Goal: Information Seeking & Learning: Learn about a topic

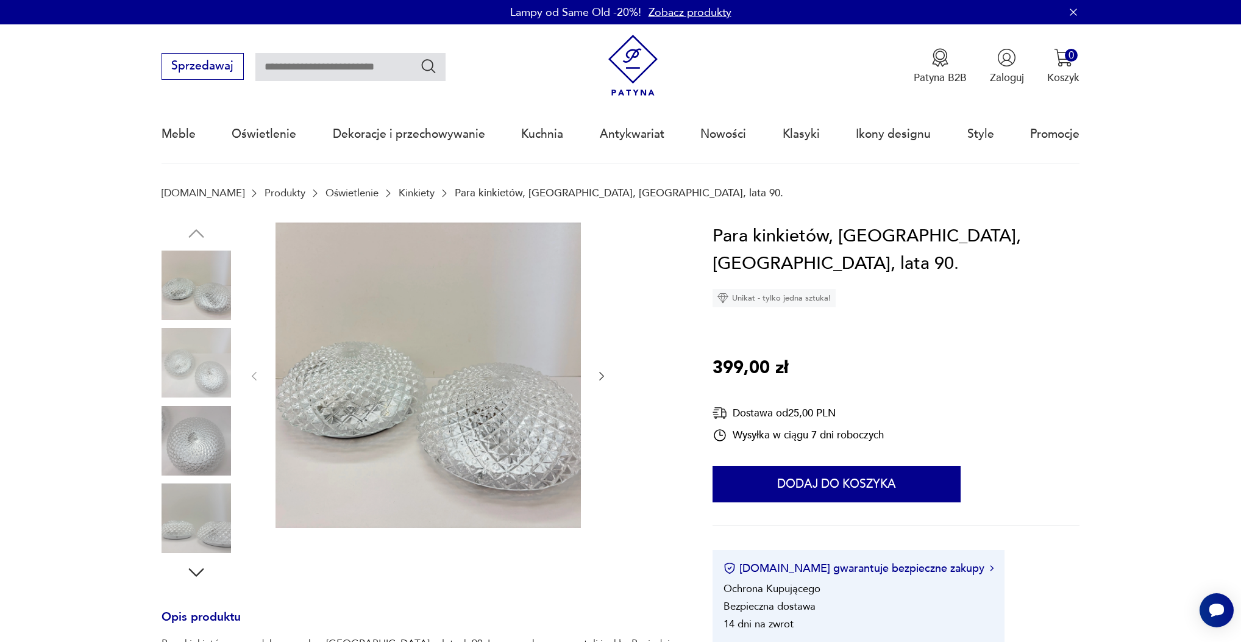
scroll to position [32, 0]
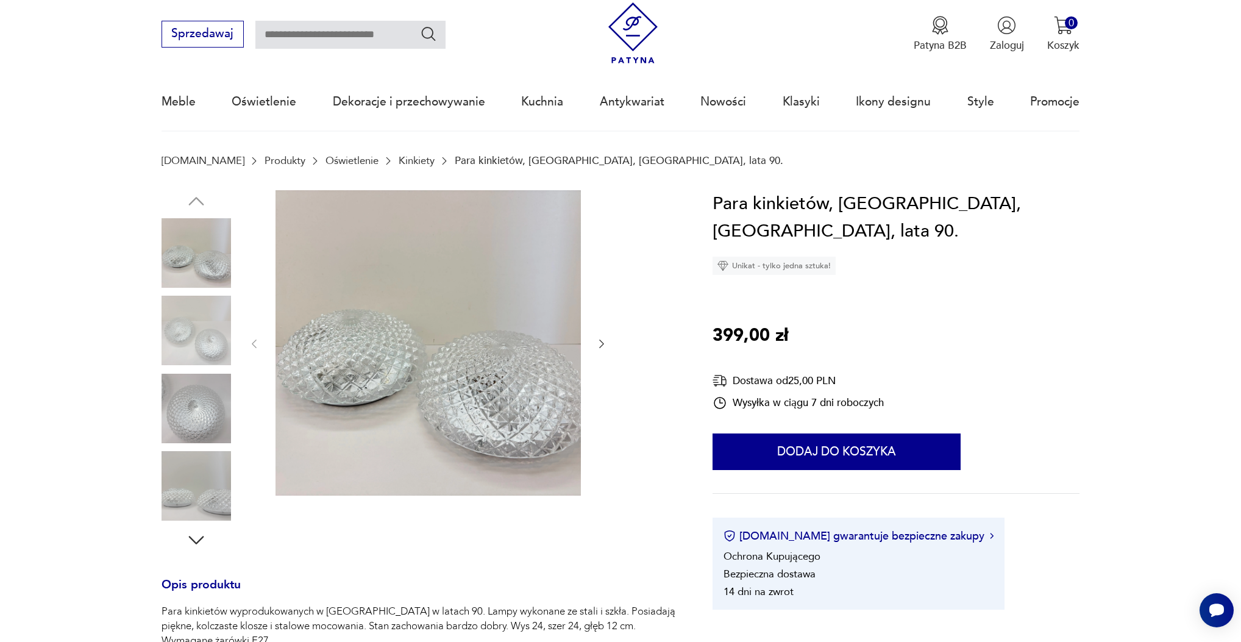
click at [211, 327] on img at bounding box center [197, 331] width 70 height 70
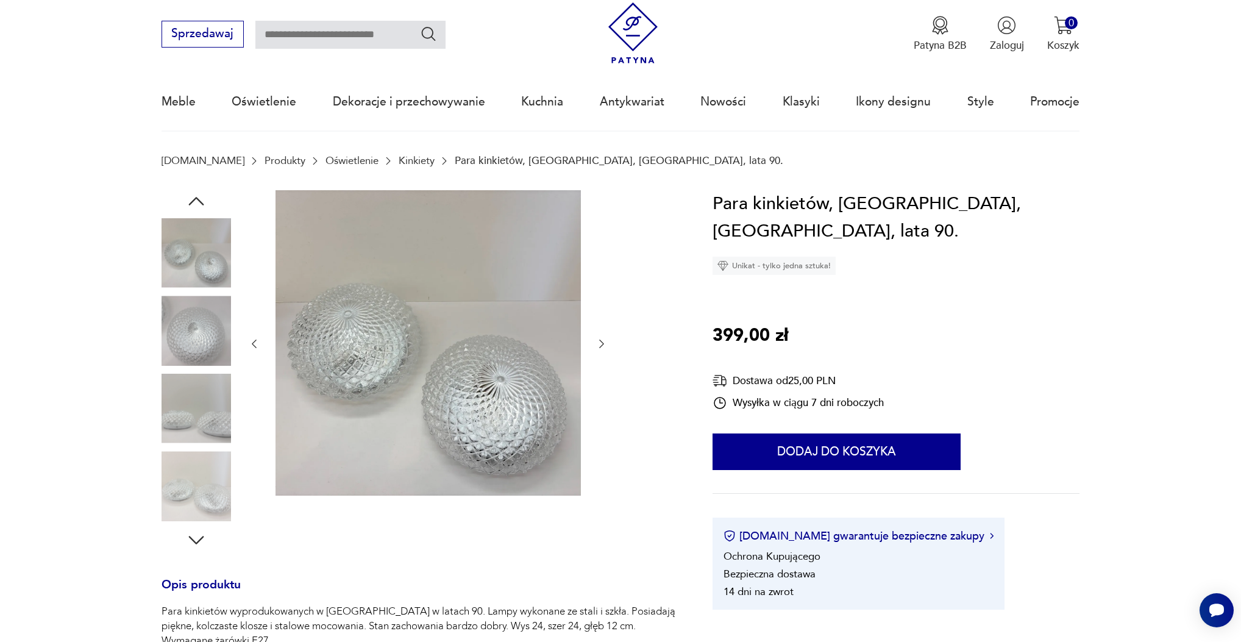
click at [212, 348] on img at bounding box center [197, 331] width 70 height 70
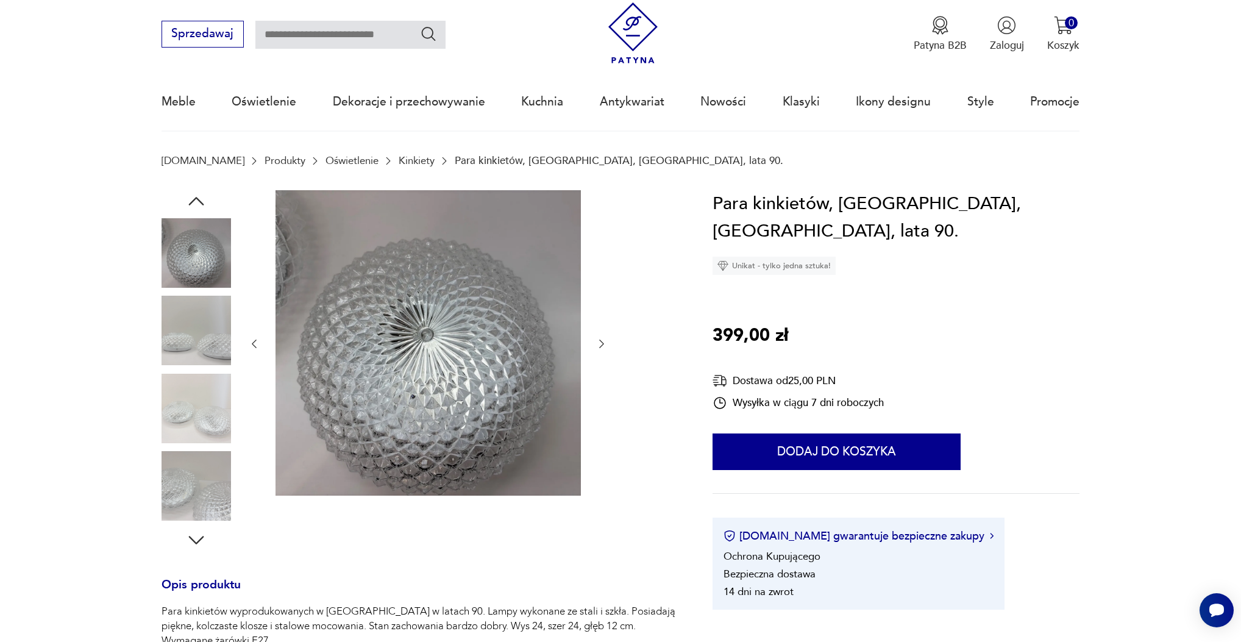
click at [218, 388] on img at bounding box center [197, 409] width 70 height 70
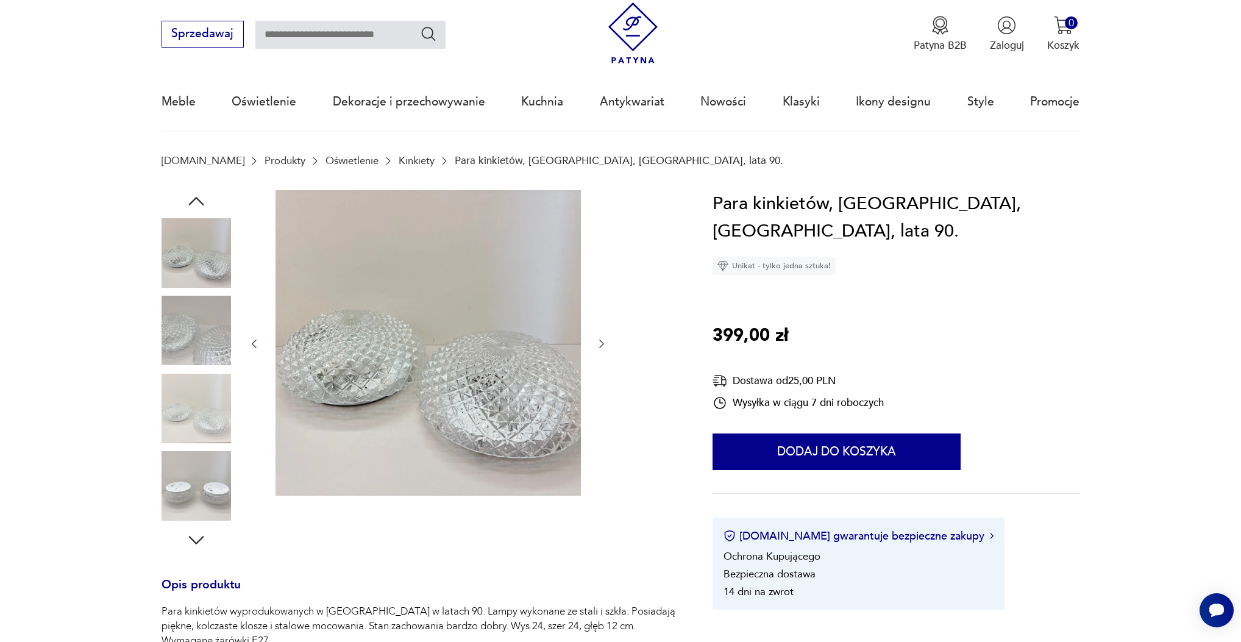
click at [210, 423] on img at bounding box center [197, 409] width 70 height 70
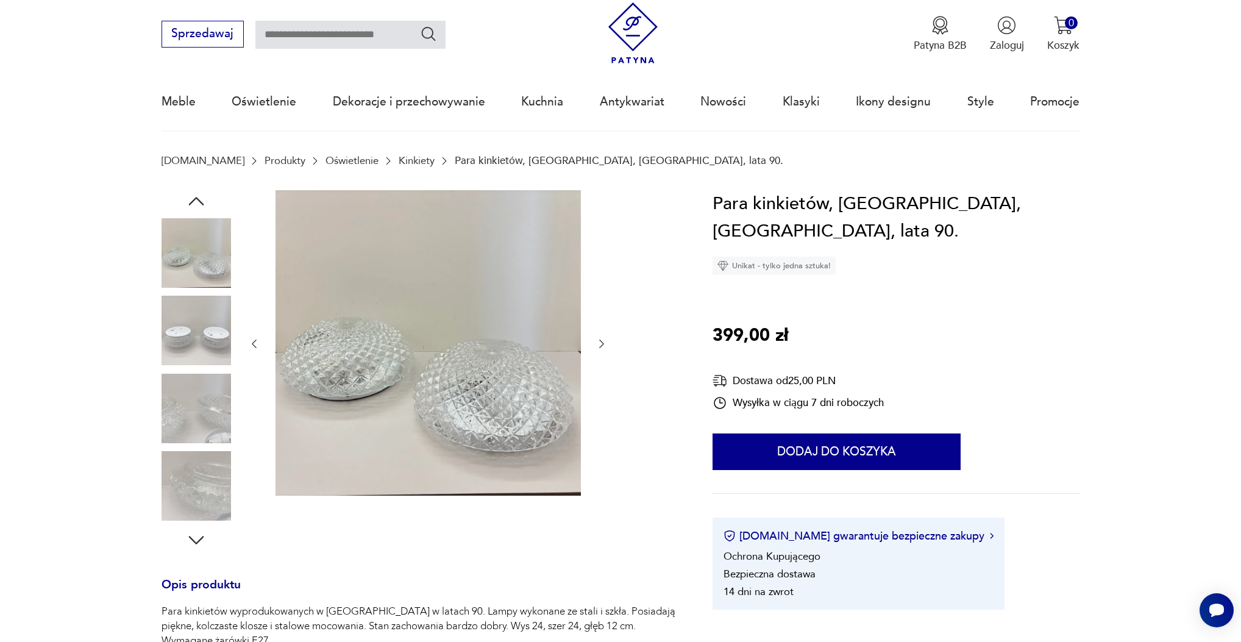
click at [207, 468] on img at bounding box center [197, 486] width 70 height 70
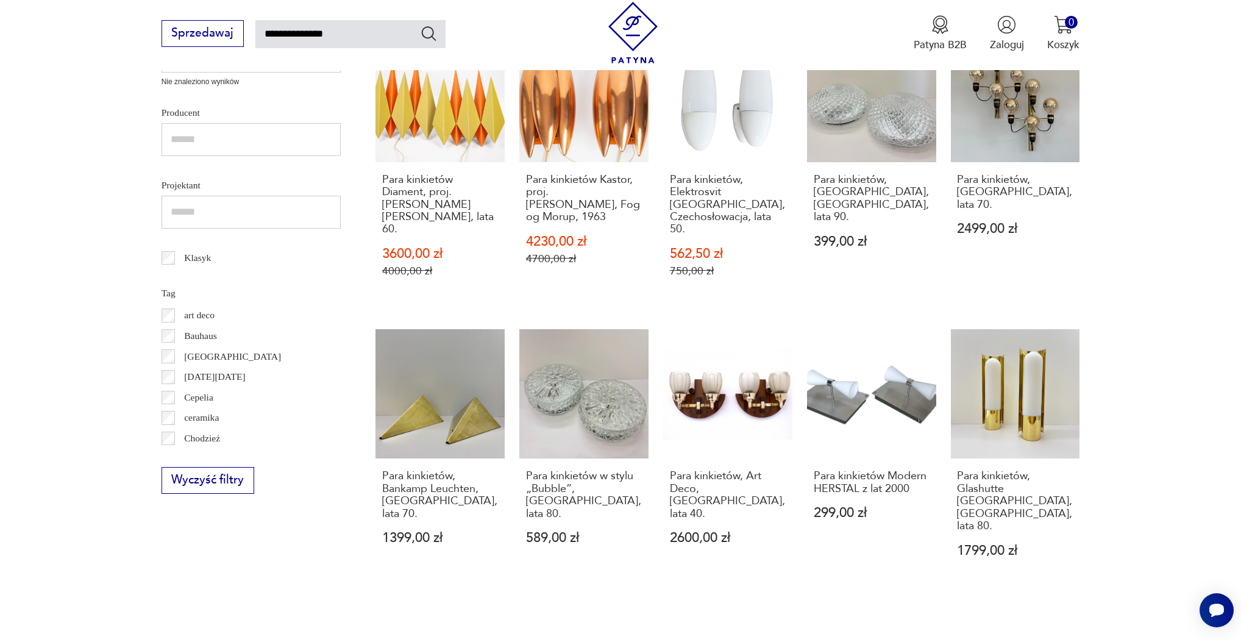
scroll to position [562, 0]
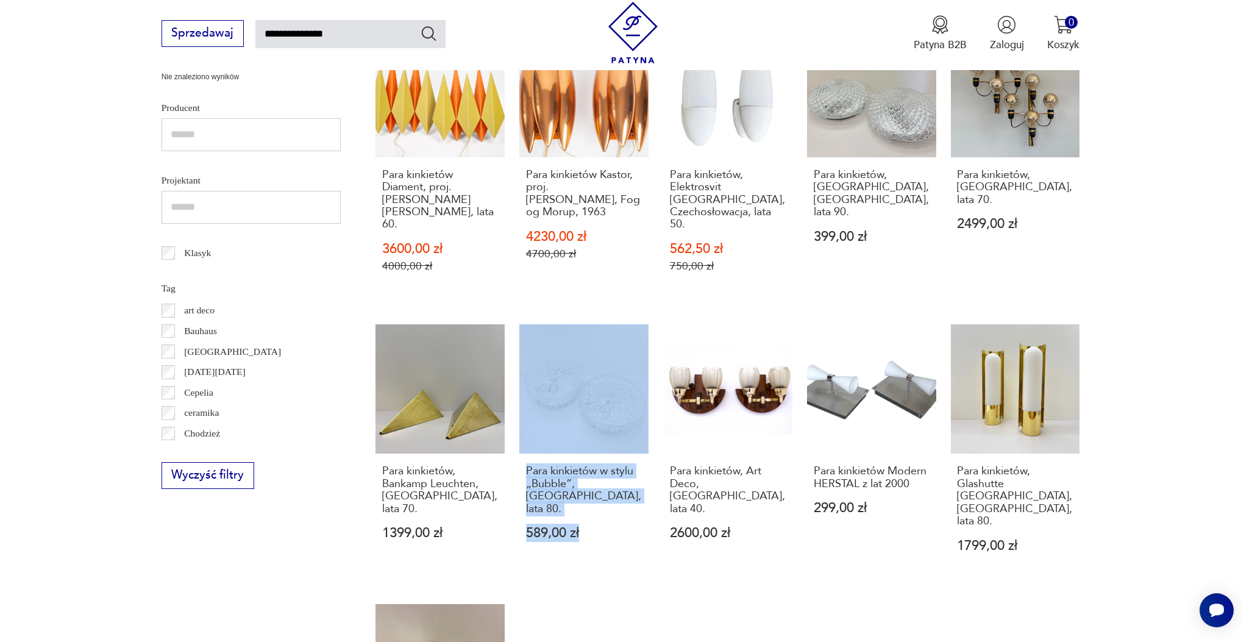
click at [1146, 313] on section "Filtruj produkty Dekoracje (1) Oświetlenie (287) Cena MIN MAX OK Promocja Datow…" at bounding box center [620, 343] width 1241 height 1305
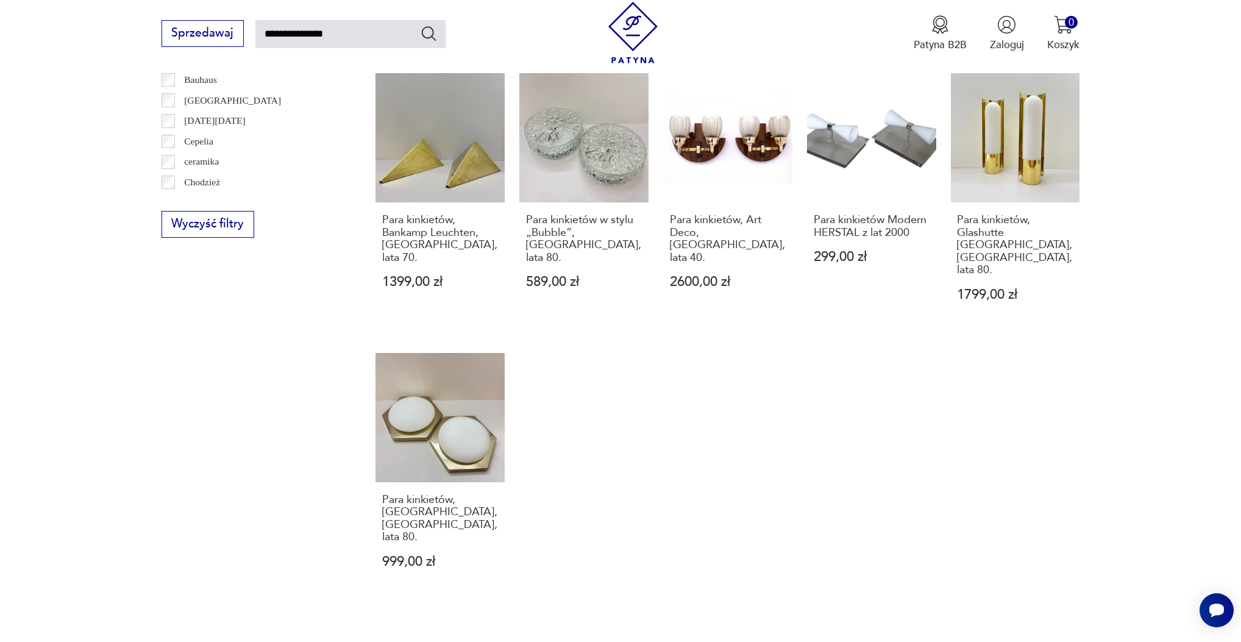
scroll to position [815, 0]
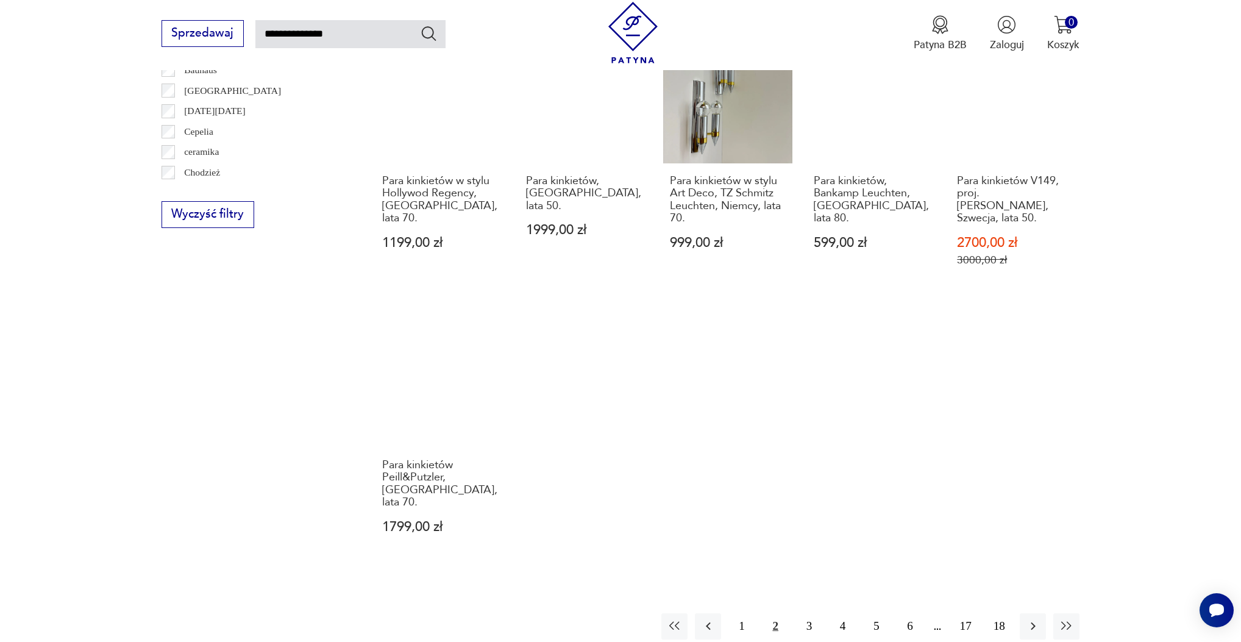
scroll to position [851, 0]
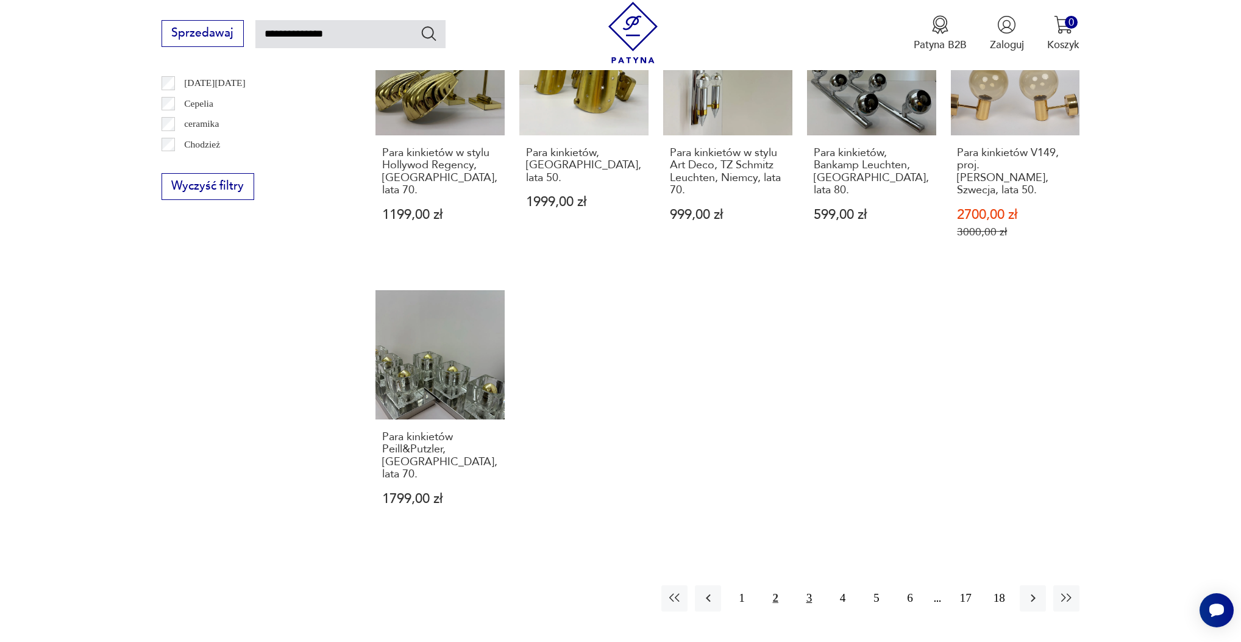
click at [801, 585] on button "3" at bounding box center [809, 598] width 26 height 26
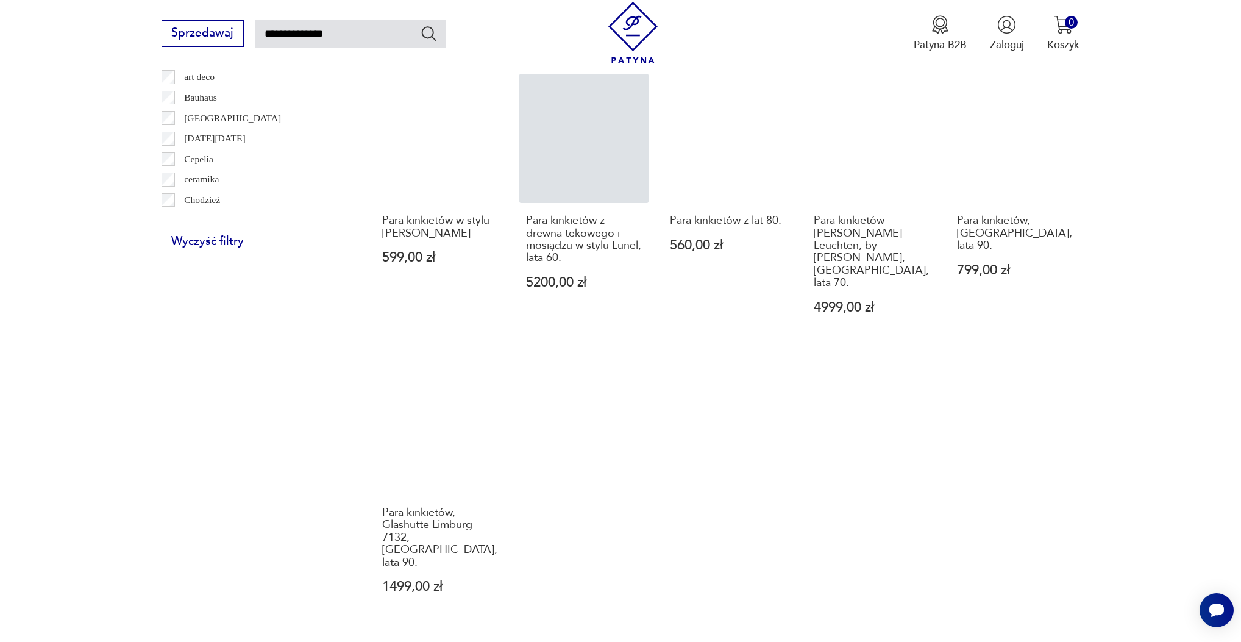
scroll to position [796, 0]
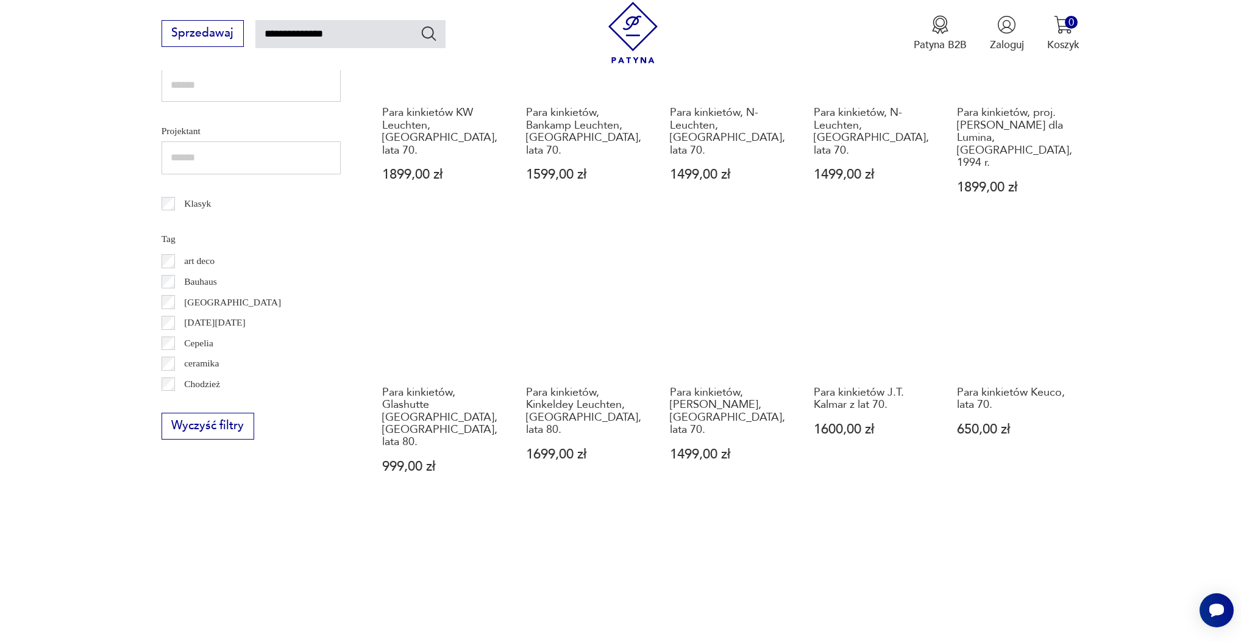
scroll to position [752, 0]
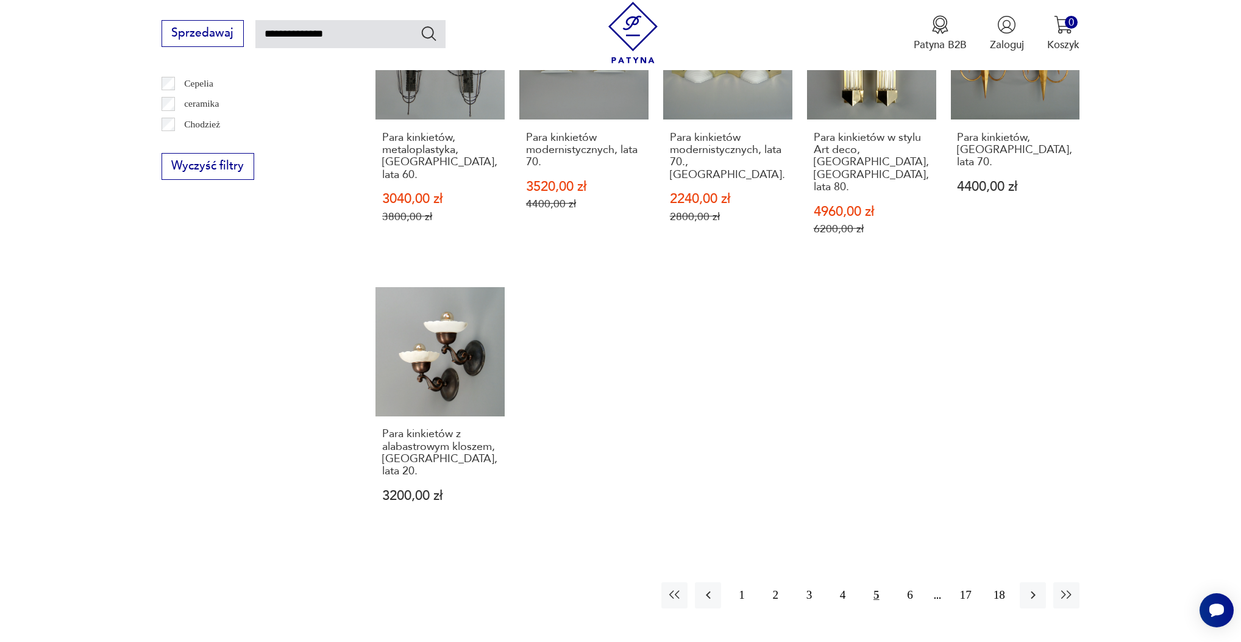
scroll to position [899, 0]
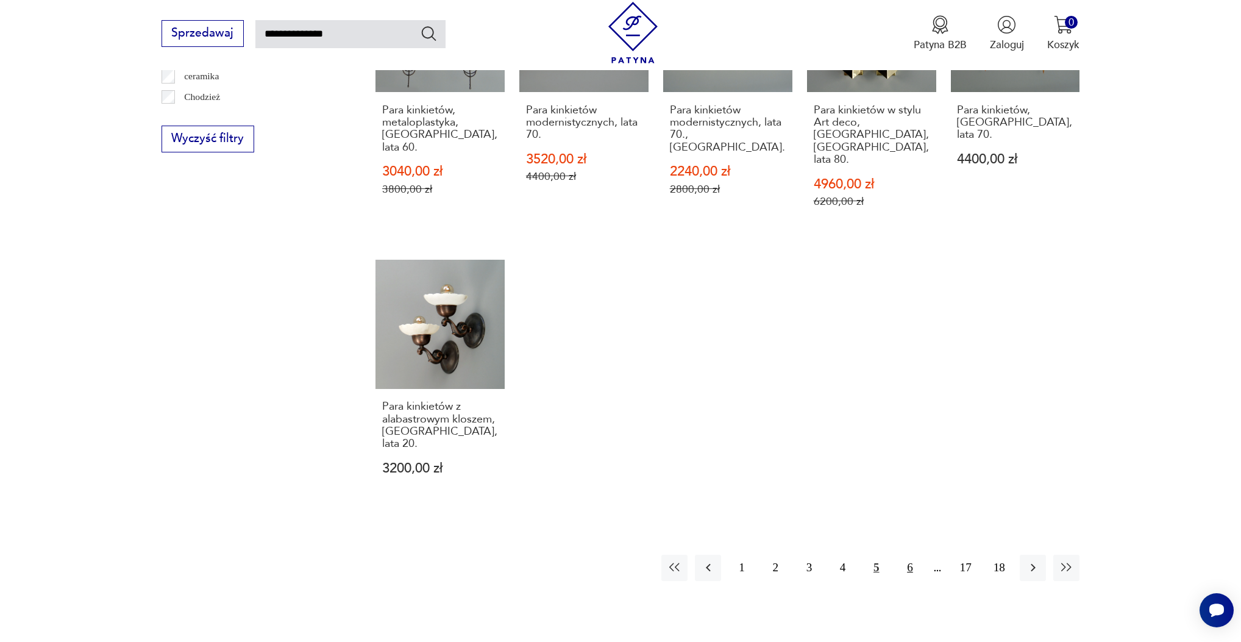
click at [905, 555] on button "6" at bounding box center [910, 568] width 26 height 26
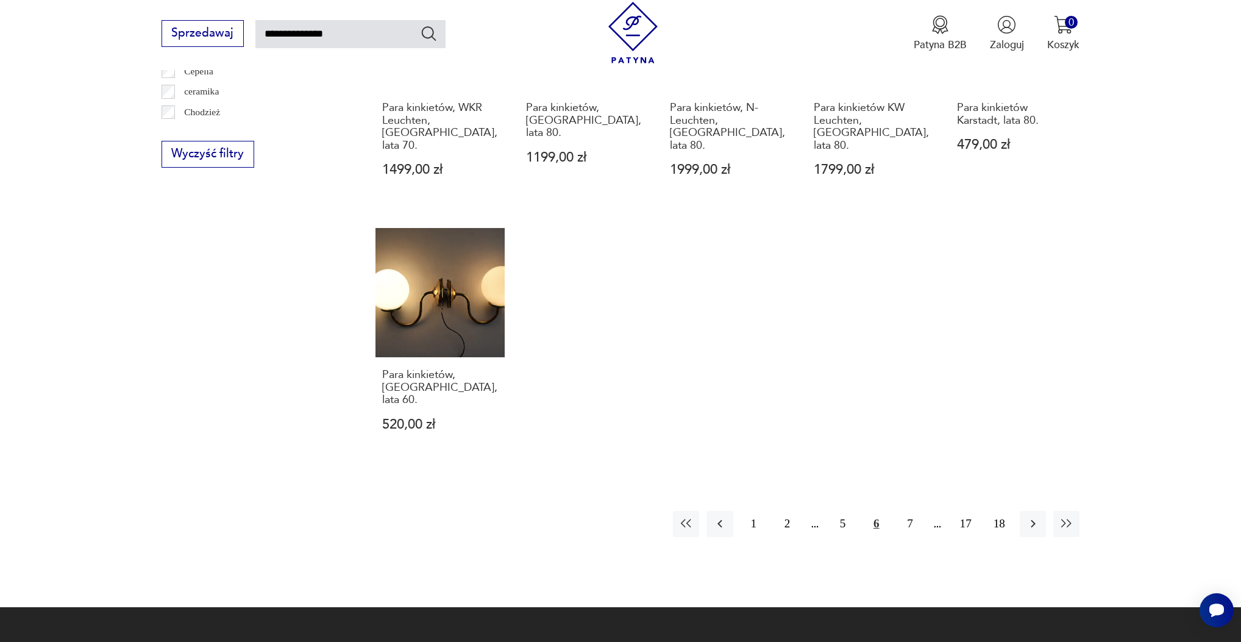
scroll to position [886, 0]
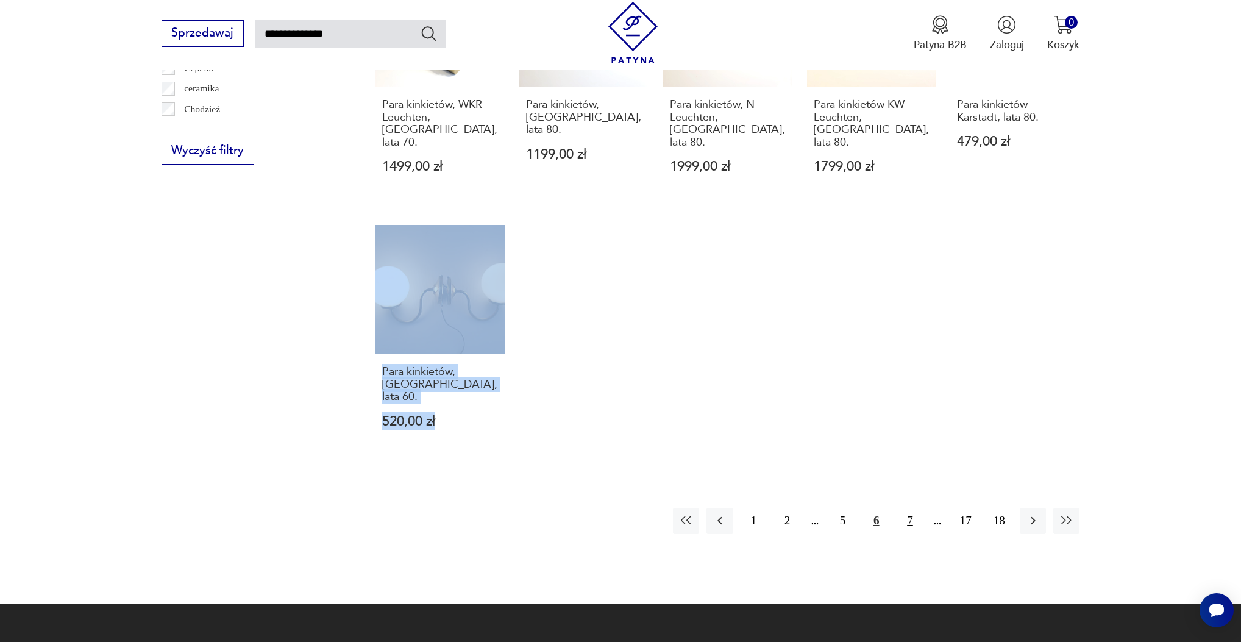
click at [912, 508] on button "7" at bounding box center [910, 521] width 26 height 26
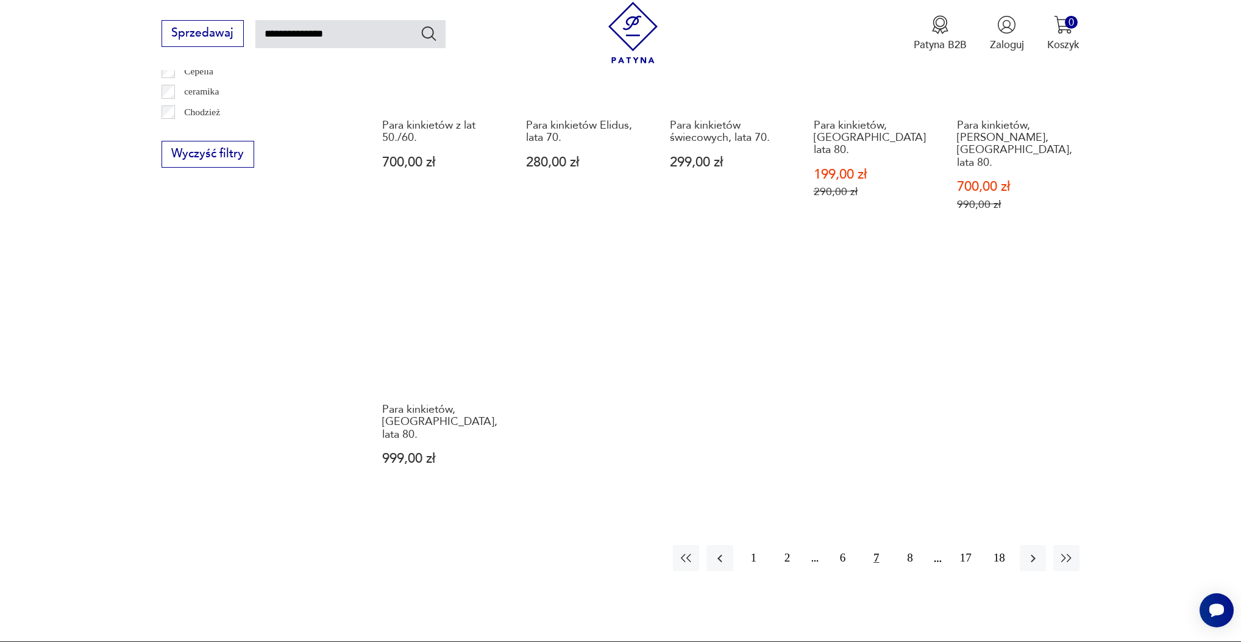
scroll to position [885, 0]
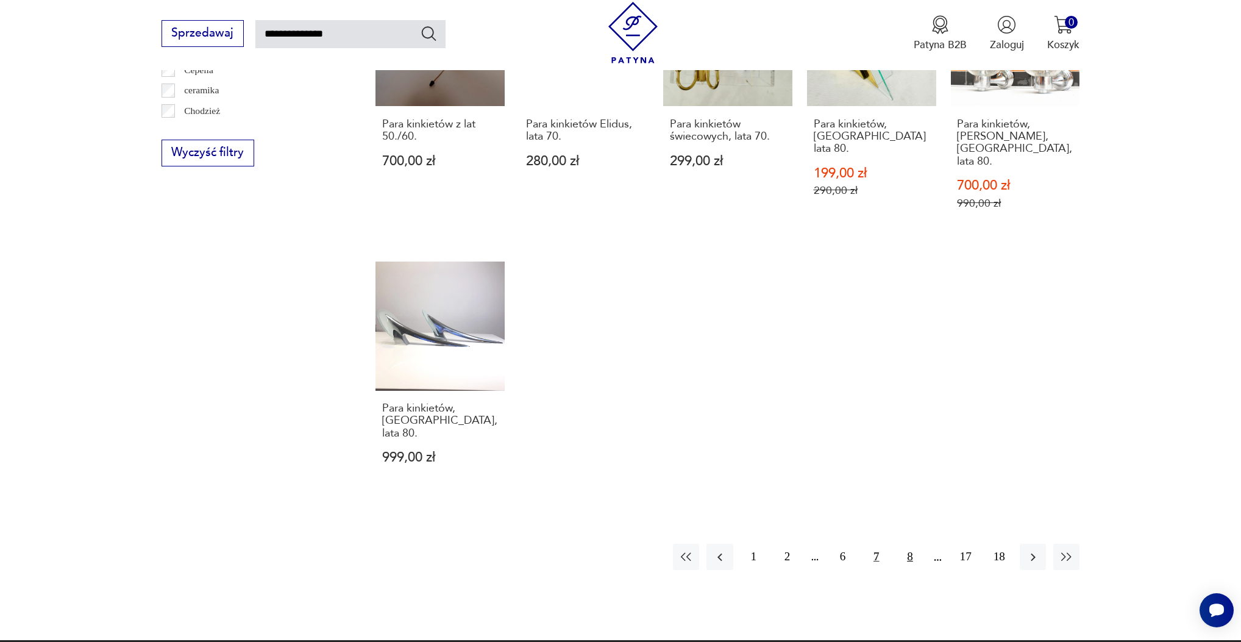
click at [908, 544] on button "8" at bounding box center [910, 557] width 26 height 26
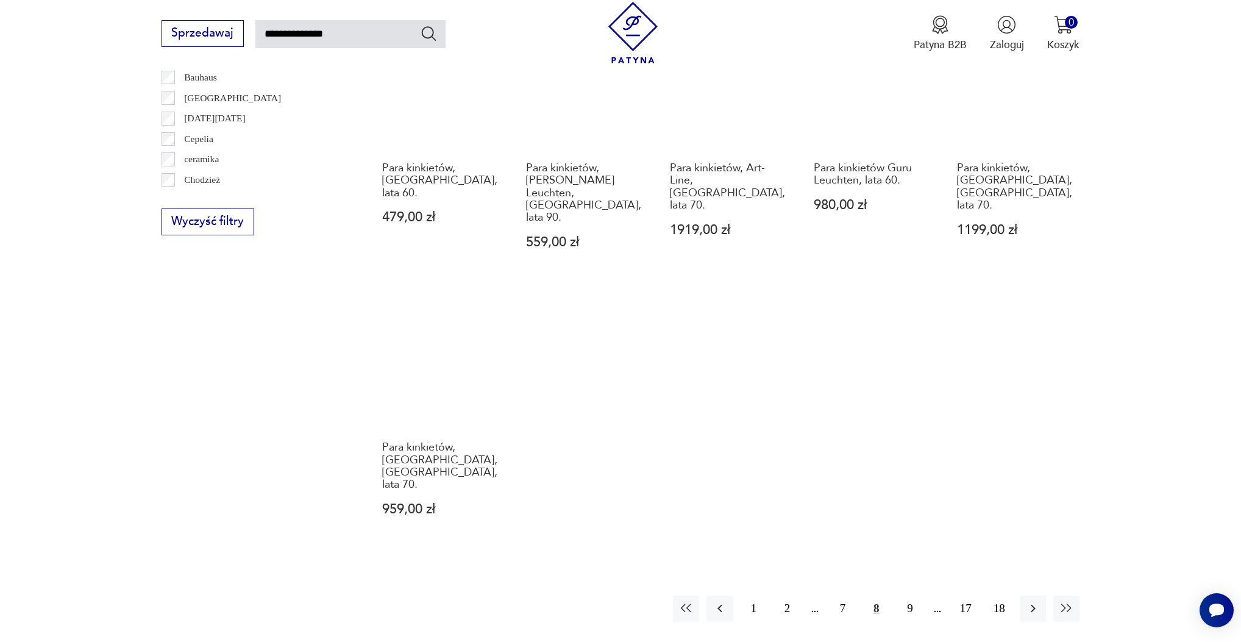
scroll to position [818, 0]
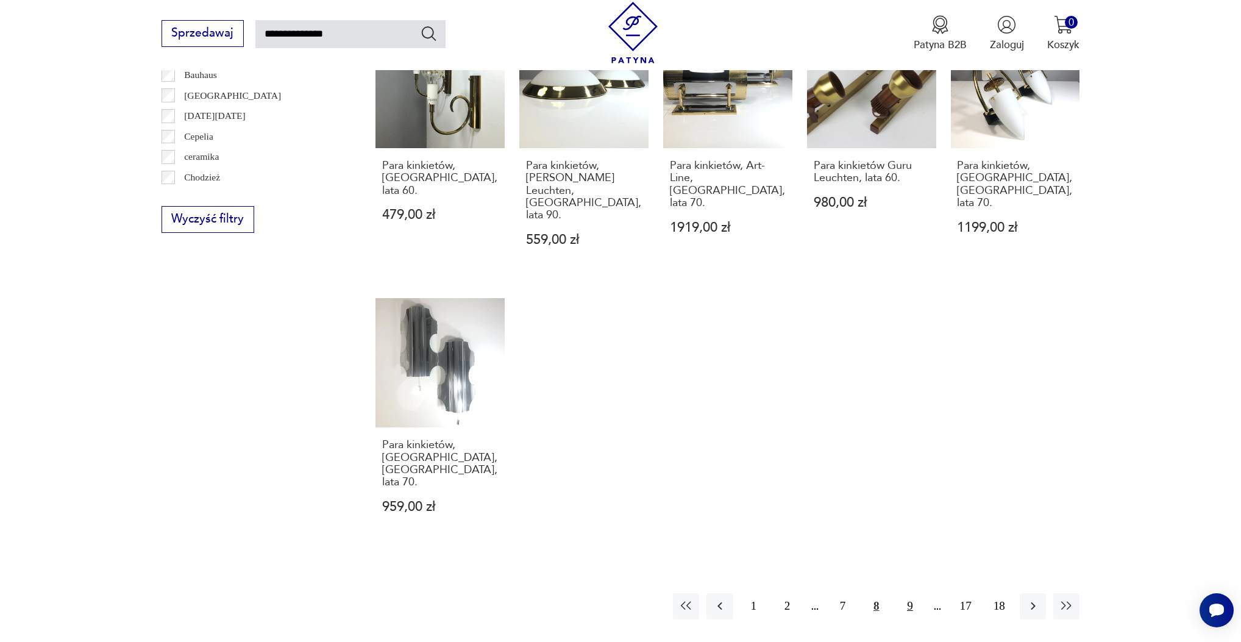
click at [913, 593] on button "9" at bounding box center [910, 606] width 26 height 26
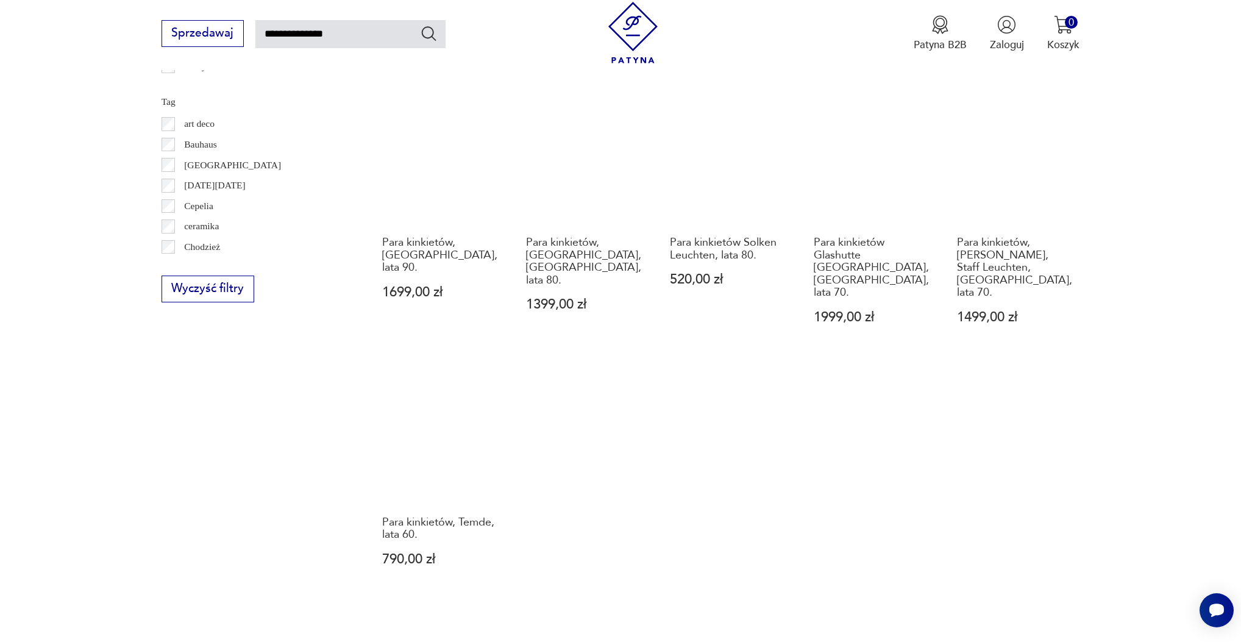
scroll to position [868, 0]
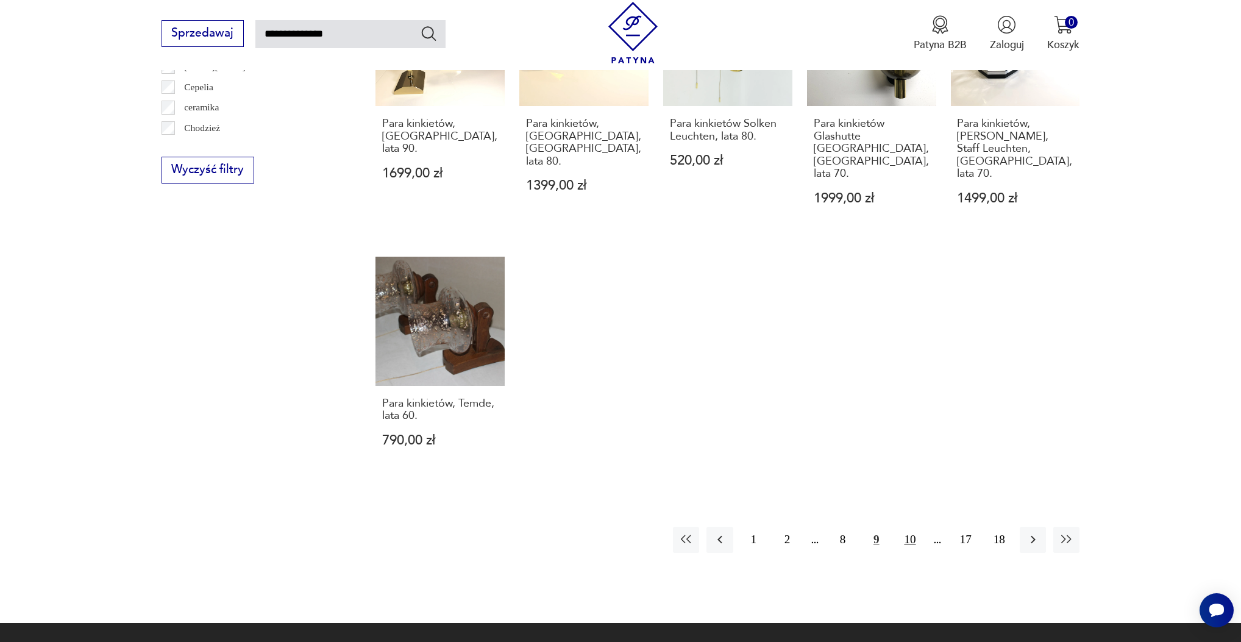
click at [913, 527] on button "10" at bounding box center [910, 540] width 26 height 26
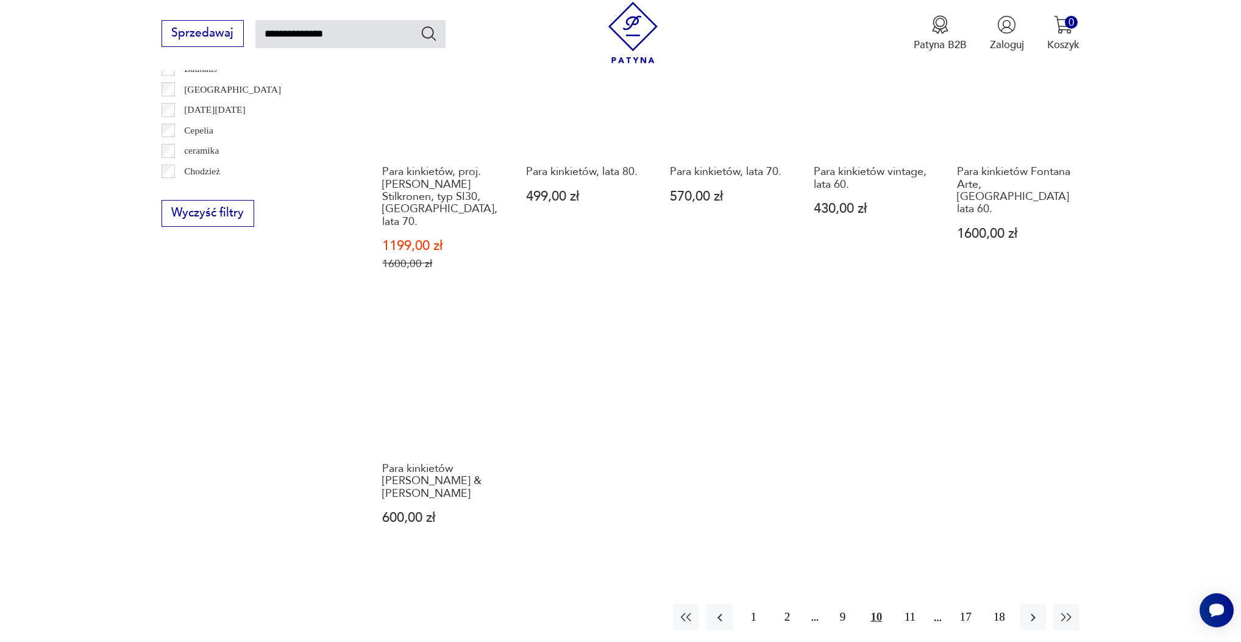
scroll to position [832, 0]
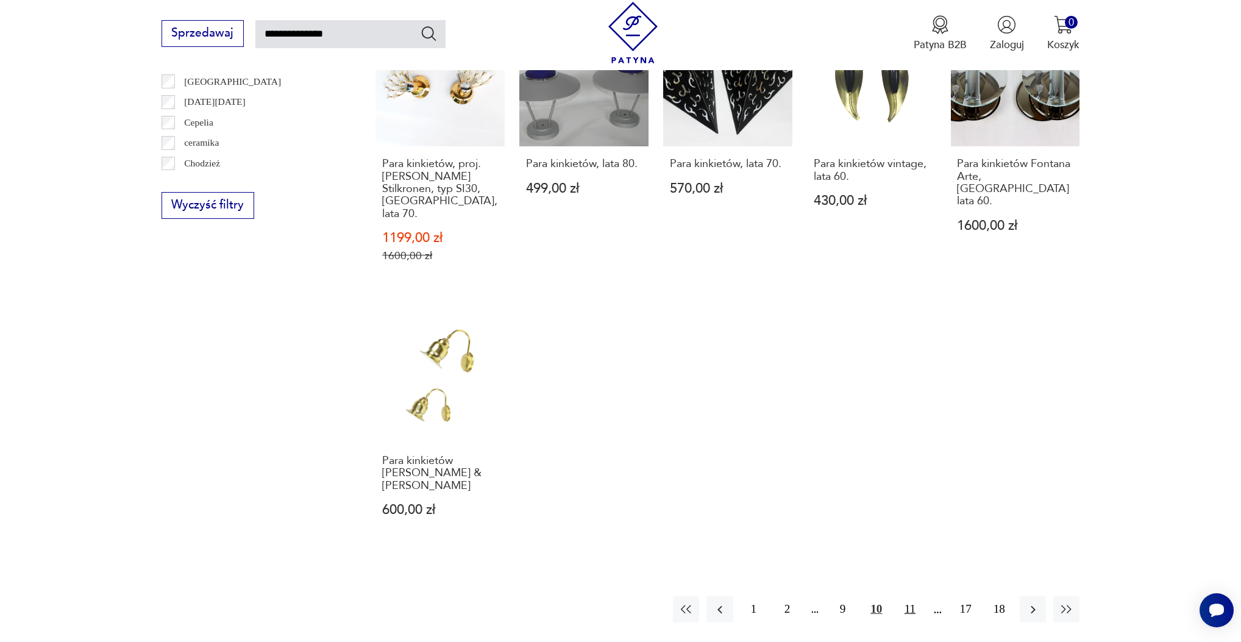
click at [910, 596] on button "11" at bounding box center [910, 609] width 26 height 26
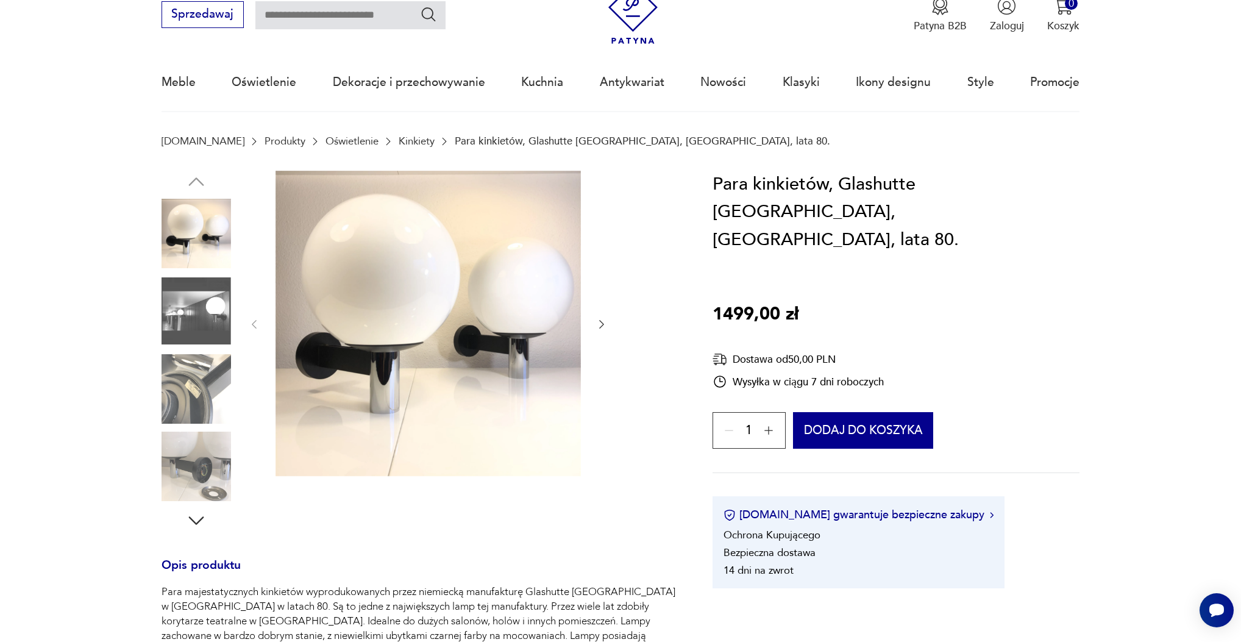
scroll to position [76, 0]
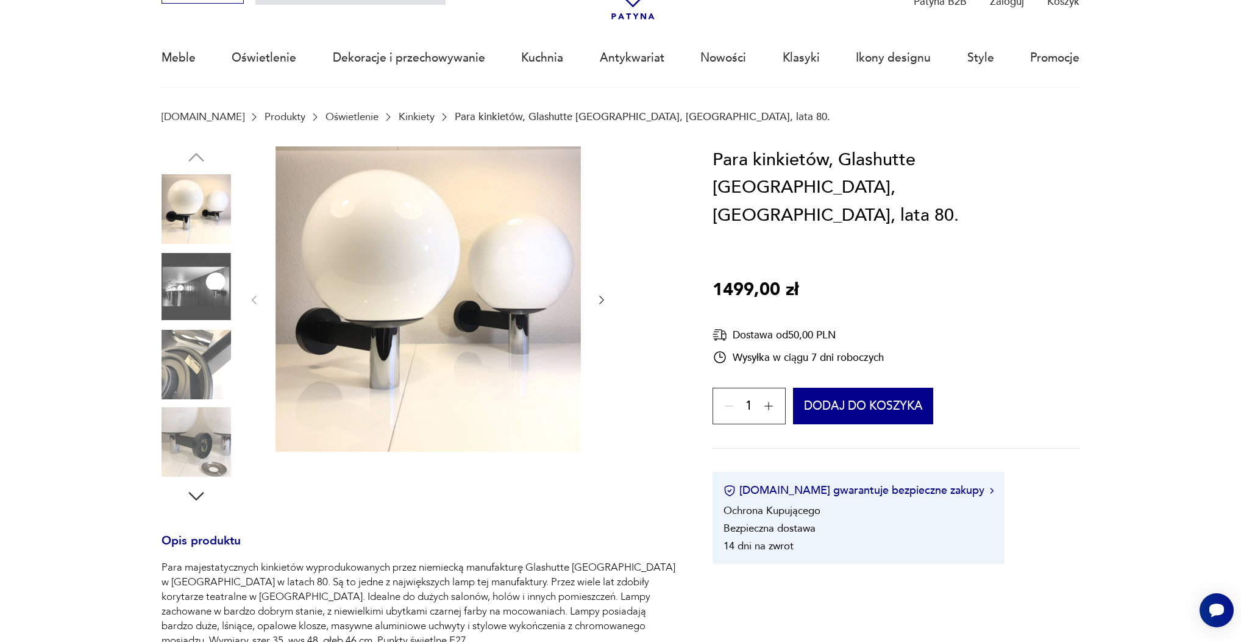
click at [602, 302] on icon "button" at bounding box center [601, 300] width 5 height 9
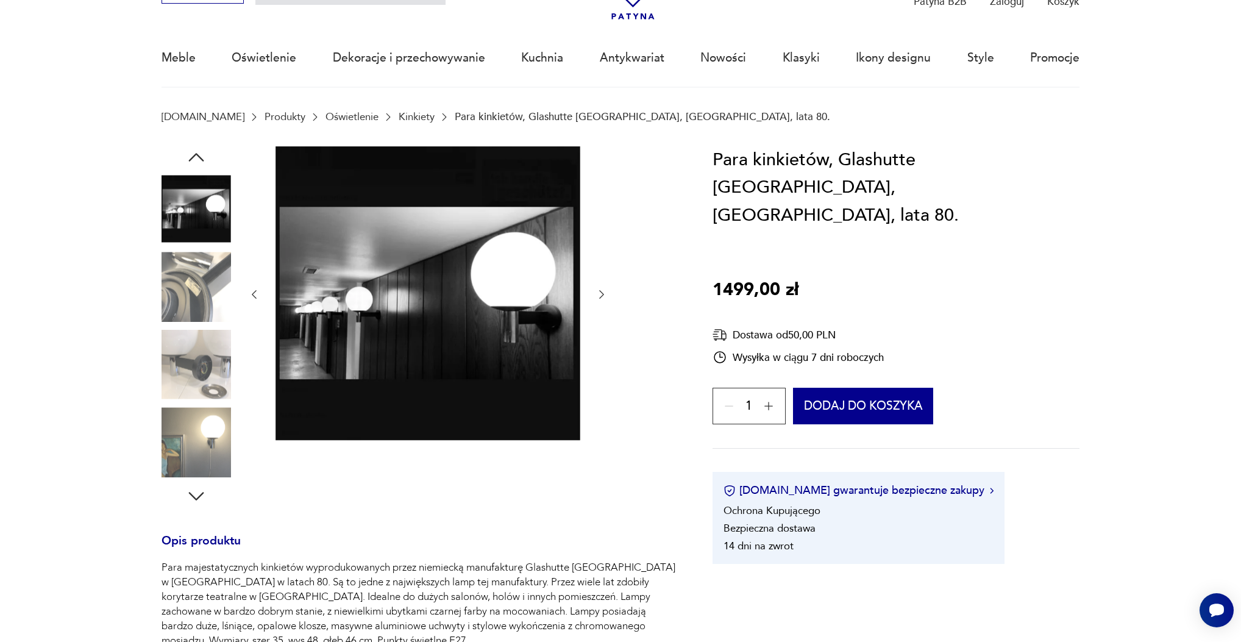
click at [602, 302] on div at bounding box center [428, 294] width 360 height 297
click at [601, 297] on icon "button" at bounding box center [601, 294] width 5 height 9
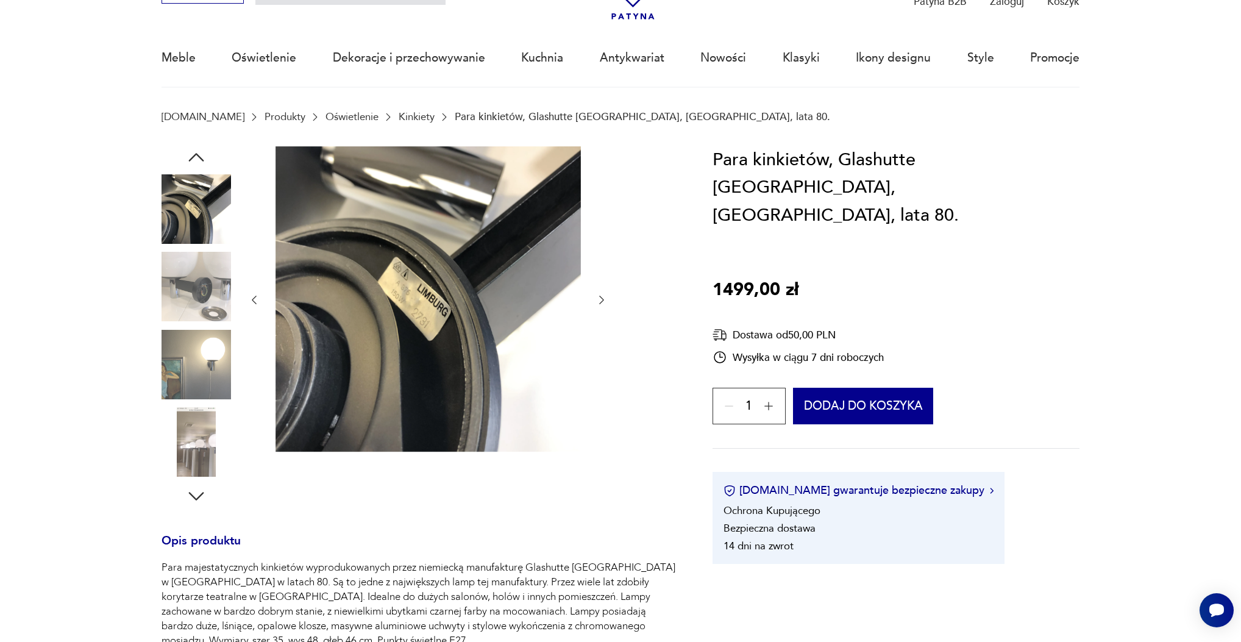
click at [601, 297] on icon "button" at bounding box center [601, 300] width 5 height 9
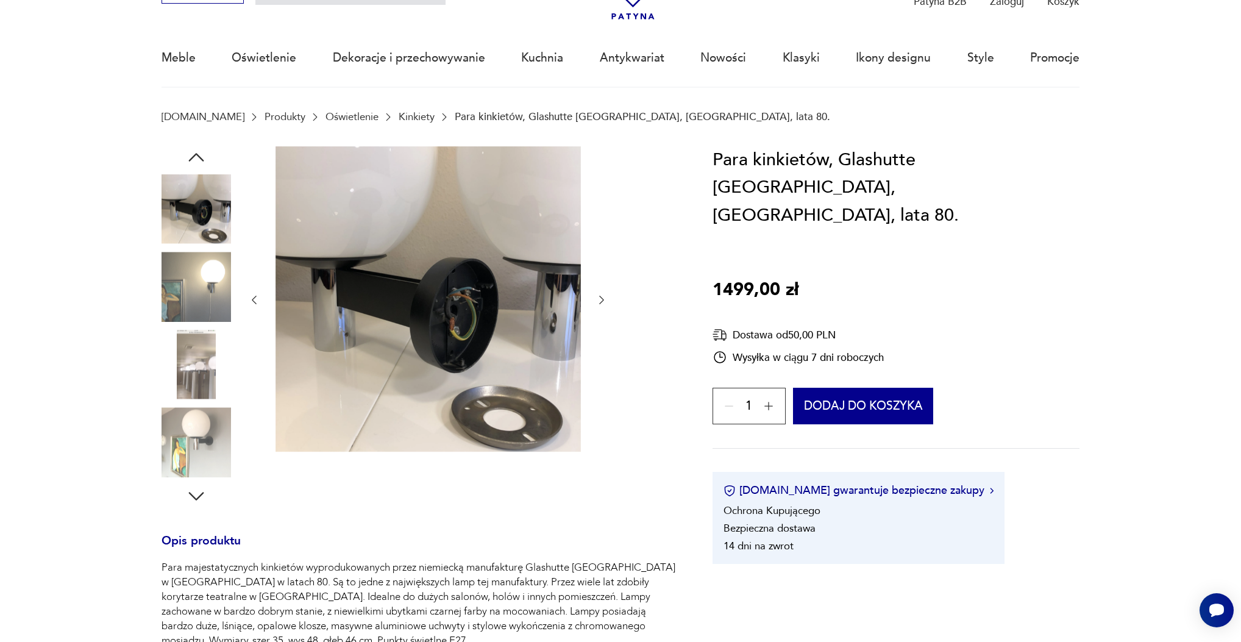
click at [601, 297] on icon "button" at bounding box center [601, 300] width 5 height 9
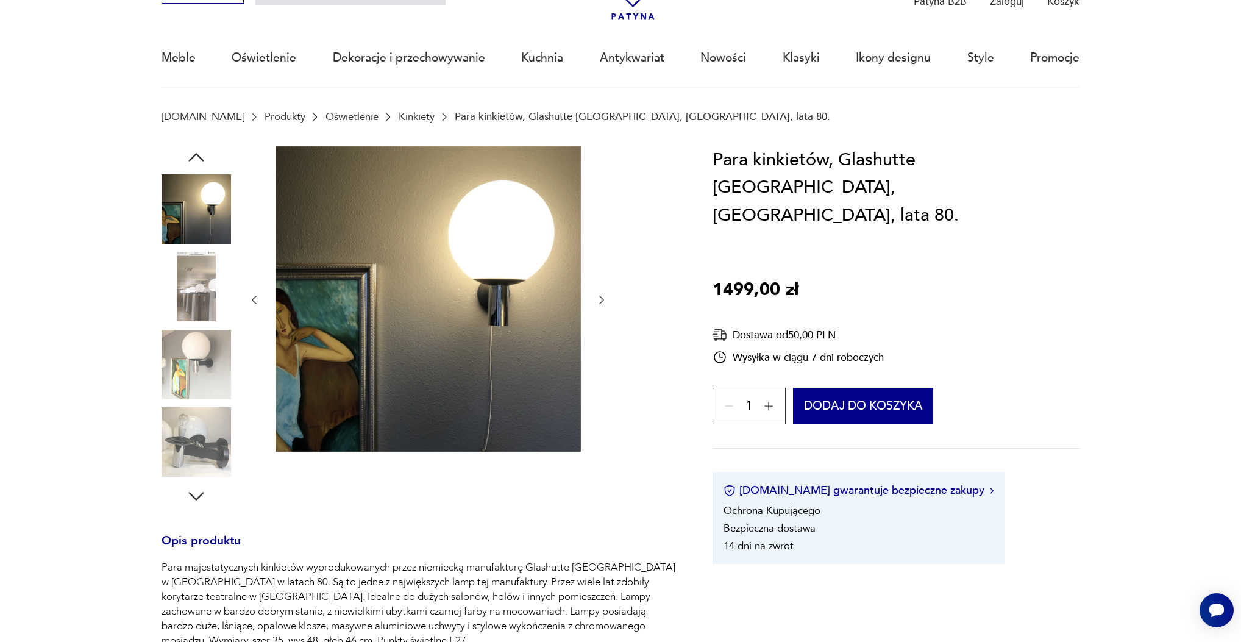
click at [601, 297] on icon "button" at bounding box center [601, 300] width 5 height 9
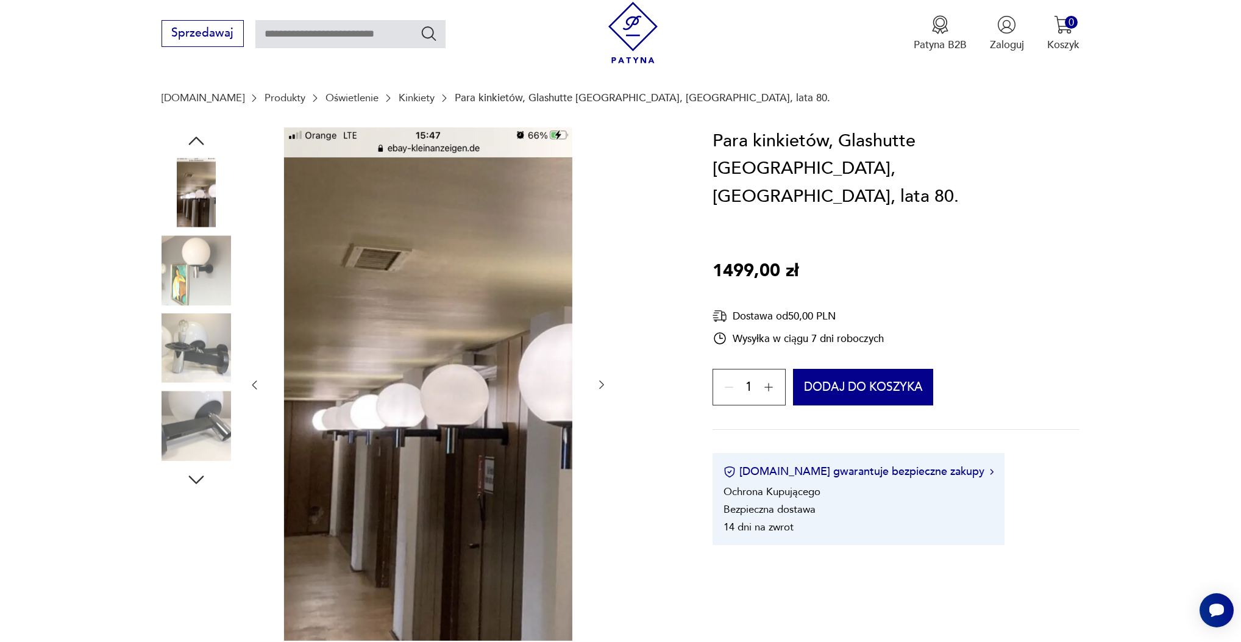
scroll to position [0, 0]
